Goal: Task Accomplishment & Management: Use online tool/utility

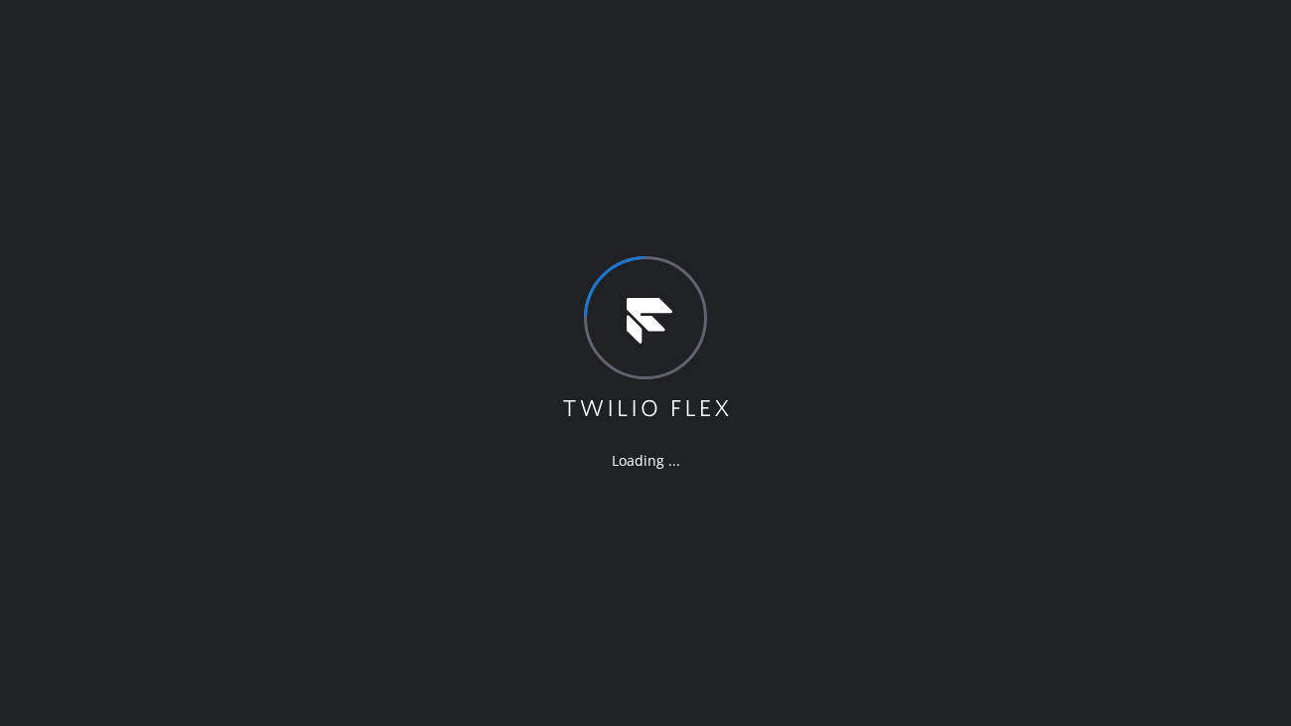
click at [978, 91] on div "Loading ..." at bounding box center [645, 363] width 1291 height 726
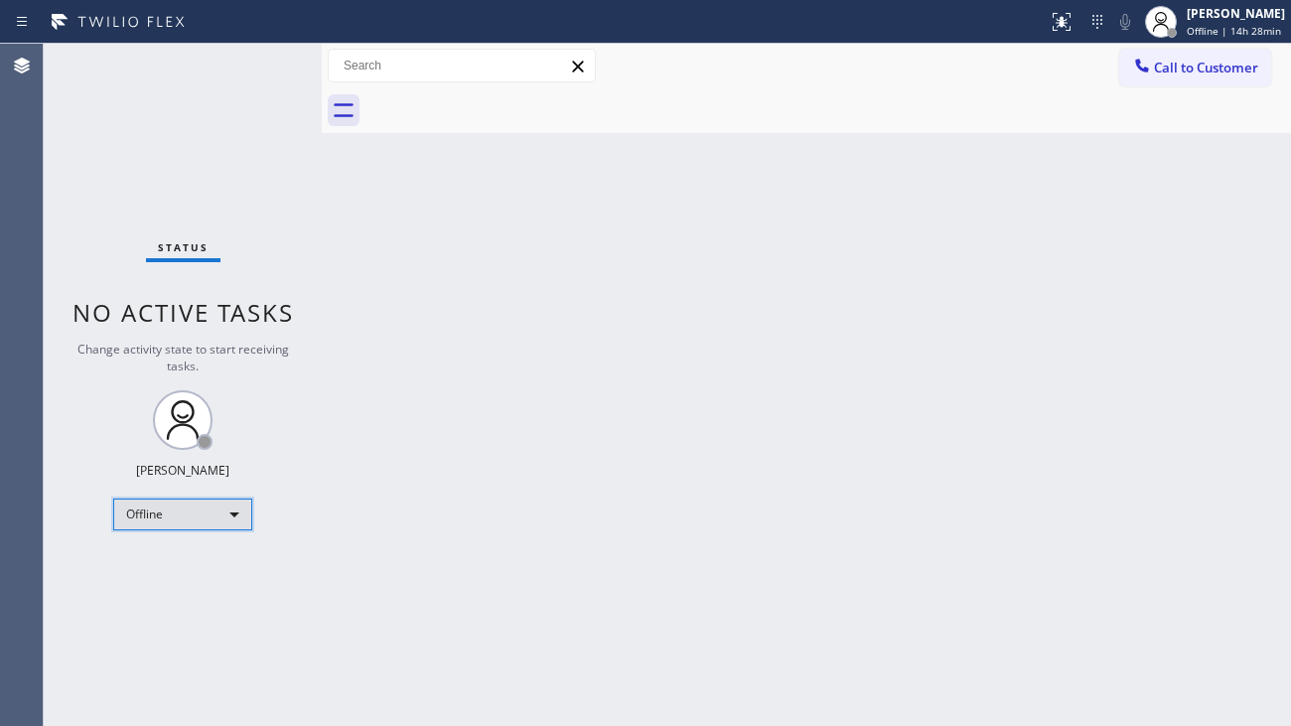
click at [191, 515] on div "Offline" at bounding box center [182, 514] width 139 height 32
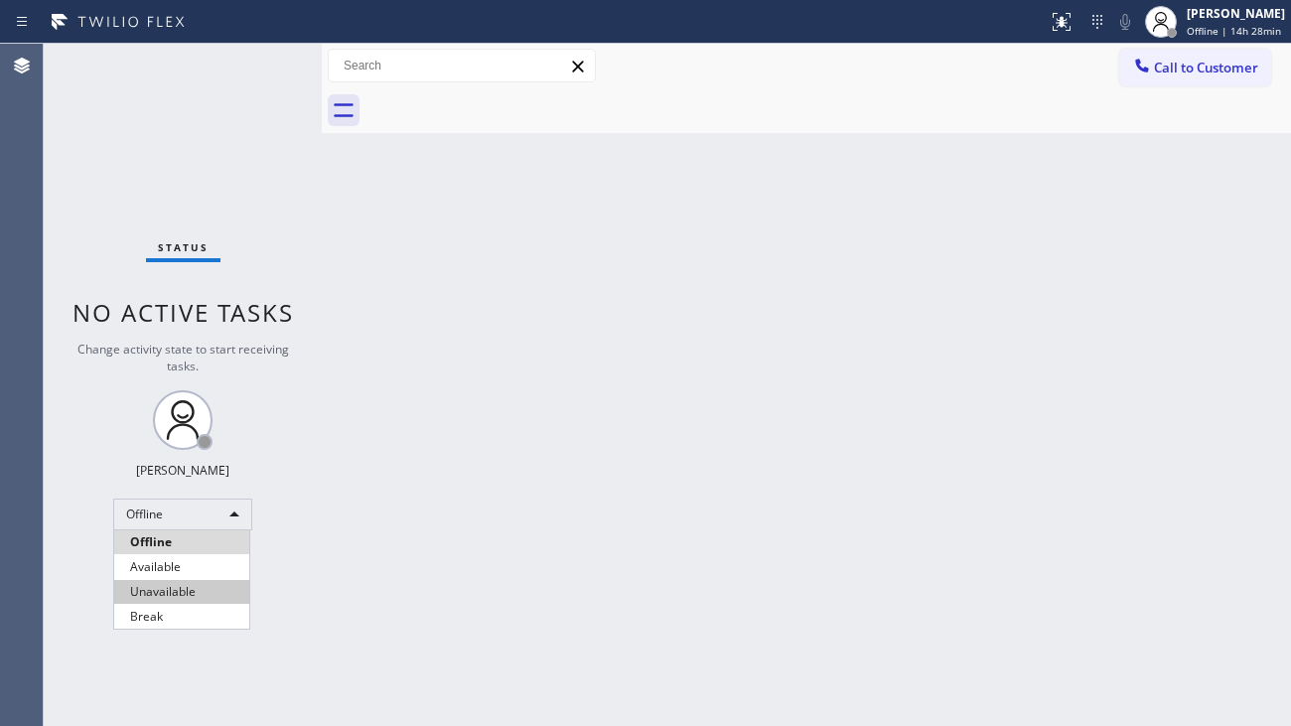
click at [199, 585] on li "Unavailable" at bounding box center [181, 592] width 135 height 24
